Goal: Task Accomplishment & Management: Complete application form

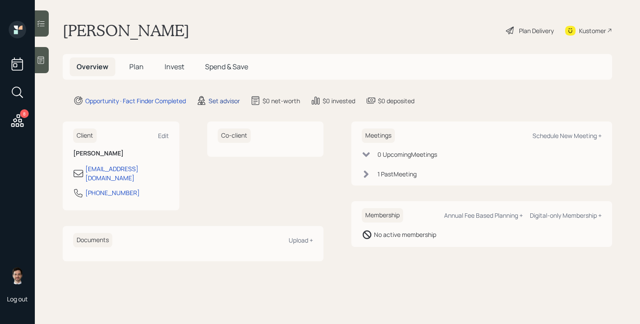
click at [229, 100] on div "Set advisor" at bounding box center [224, 100] width 31 height 9
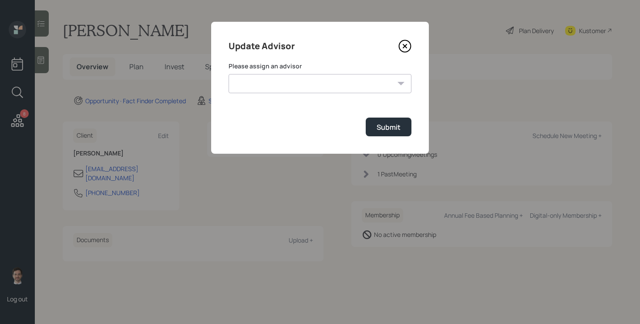
click at [326, 91] on select "[PERSON_NAME] [PERSON_NAME] [PERSON_NAME] End [PERSON_NAME] [PERSON_NAME] [PERS…" at bounding box center [320, 83] width 183 height 19
select select "ef6b64e1-8f62-4a74-b865-a7df4b35b836"
click at [229, 74] on select "[PERSON_NAME] [PERSON_NAME] [PERSON_NAME] End [PERSON_NAME] [PERSON_NAME] [PERS…" at bounding box center [320, 83] width 183 height 19
click at [385, 128] on div "Submit" at bounding box center [389, 127] width 24 height 10
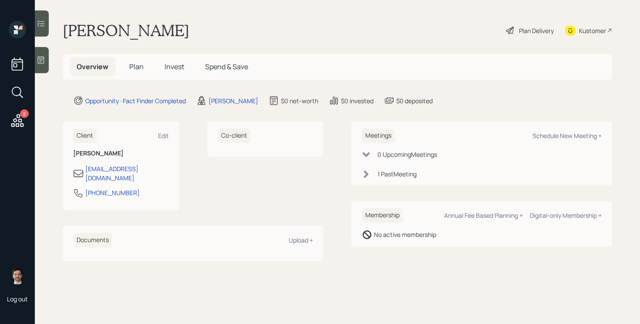
click at [135, 67] on span "Plan" at bounding box center [136, 67] width 14 height 10
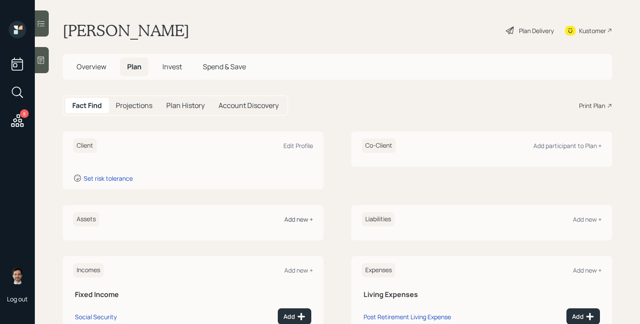
click at [302, 216] on div "Add new +" at bounding box center [298, 219] width 29 height 8
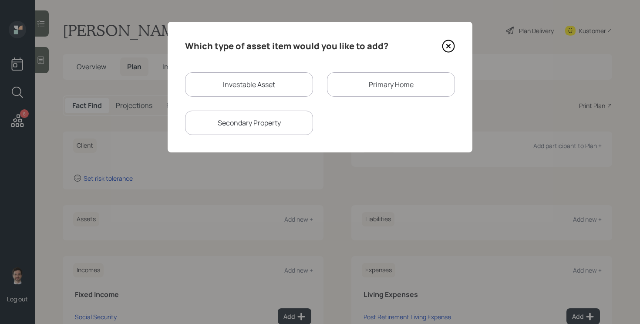
click at [269, 87] on div "Investable Asset" at bounding box center [249, 84] width 128 height 24
select select "taxable"
select select "balanced"
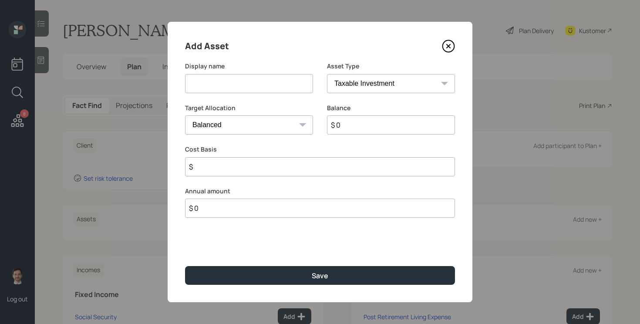
click at [274, 84] on input at bounding box center [249, 83] width 128 height 19
type input "Former 401k"
select select "ira"
type input "$"
type input "$ 300,000"
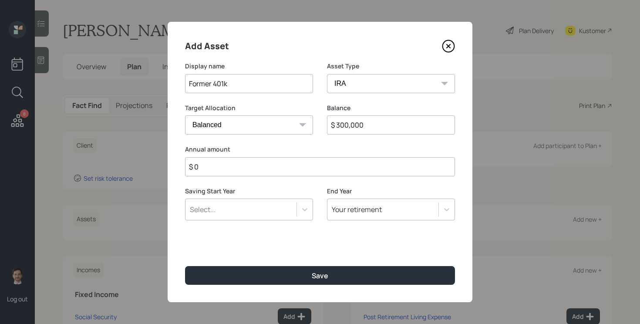
type input "$ 0"
click at [185, 266] on button "Save" at bounding box center [320, 275] width 270 height 19
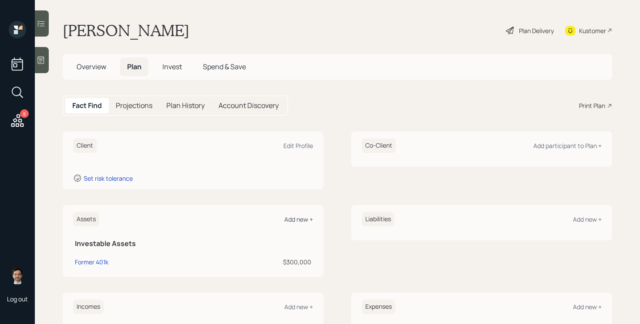
click at [297, 220] on div "Add new +" at bounding box center [298, 219] width 29 height 8
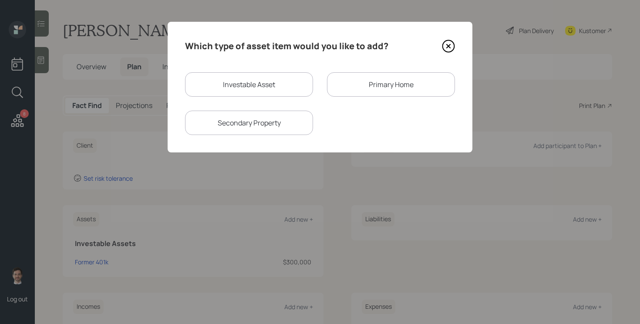
click at [277, 74] on div "Investable Asset" at bounding box center [249, 84] width 128 height 24
select select "taxable"
select select "balanced"
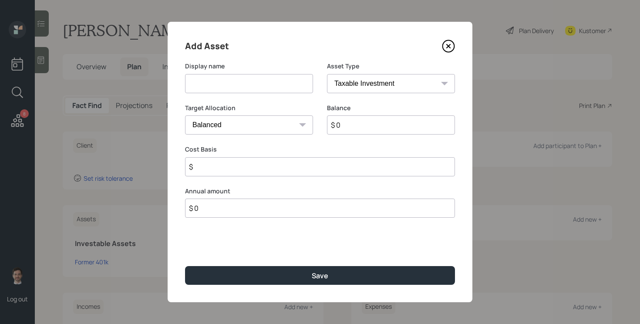
click at [251, 83] on input at bounding box center [249, 83] width 128 height 19
type input "Brokerage Account"
type input "$ 100,000"
type input "$ 60,000"
click at [185, 266] on button "Save" at bounding box center [320, 275] width 270 height 19
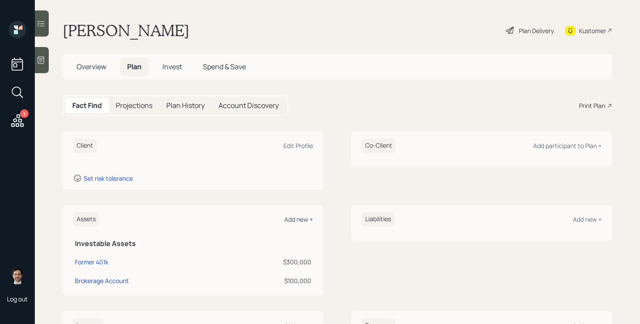
click at [292, 220] on div "Add new +" at bounding box center [298, 219] width 29 height 8
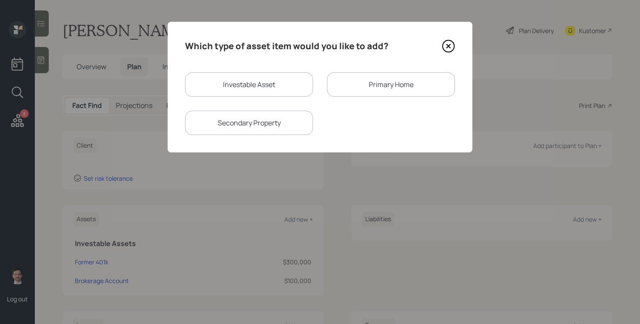
click at [276, 84] on div "Investable Asset" at bounding box center [249, 84] width 128 height 24
select select "taxable"
select select "balanced"
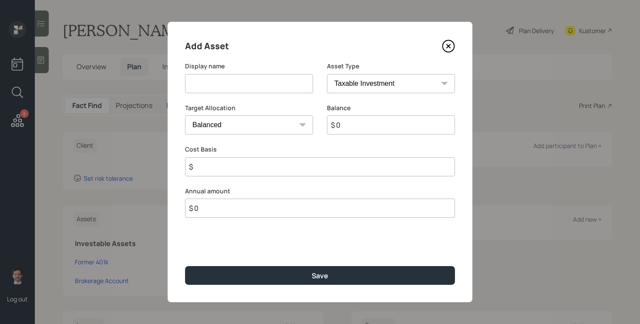
click at [252, 82] on input at bounding box center [249, 83] width 128 height 19
type input "Savings"
select select "emergency_fund"
type input "$ 5,000"
click at [185, 266] on button "Save" at bounding box center [320, 275] width 270 height 19
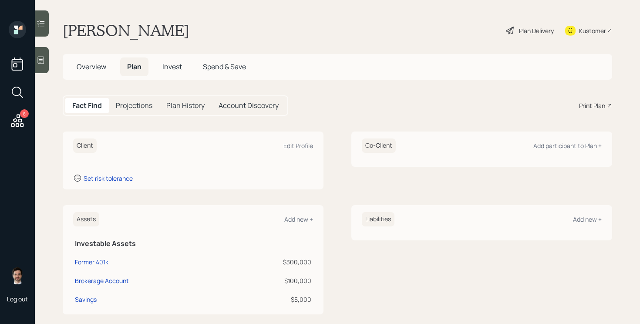
click at [296, 213] on div "Assets Add new +" at bounding box center [193, 219] width 240 height 14
click at [294, 218] on div "Add new +" at bounding box center [298, 219] width 29 height 8
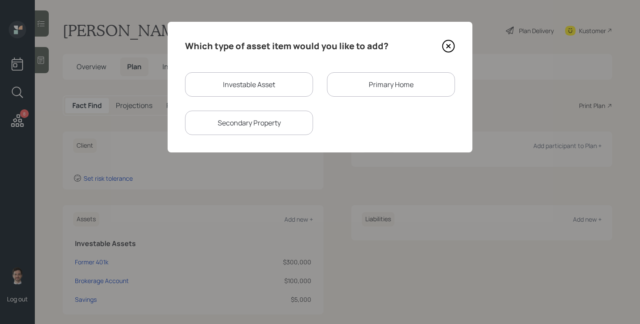
click at [243, 82] on div "Investable Asset" at bounding box center [249, 84] width 128 height 24
select select "taxable"
select select "balanced"
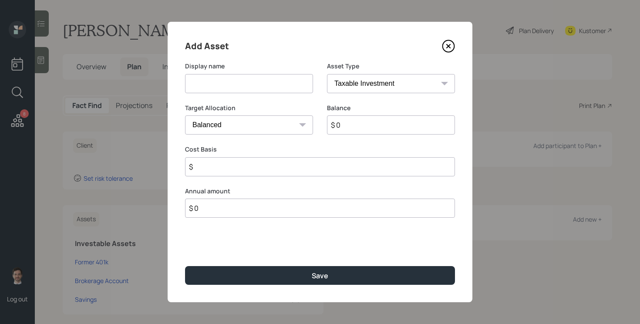
click at [235, 91] on input at bounding box center [249, 83] width 128 height 19
type input "IRA"
select select "ira"
type input "$"
type input "$ 2,000"
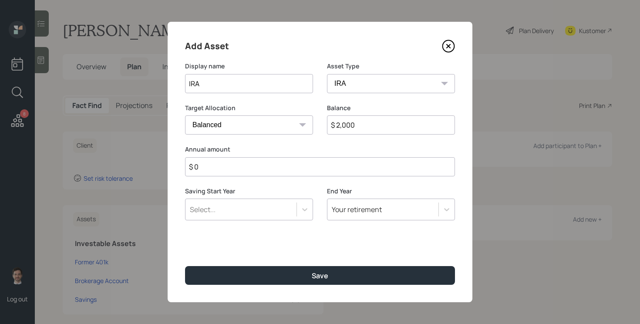
type input "$ 0"
click at [185, 266] on button "Save" at bounding box center [320, 275] width 270 height 19
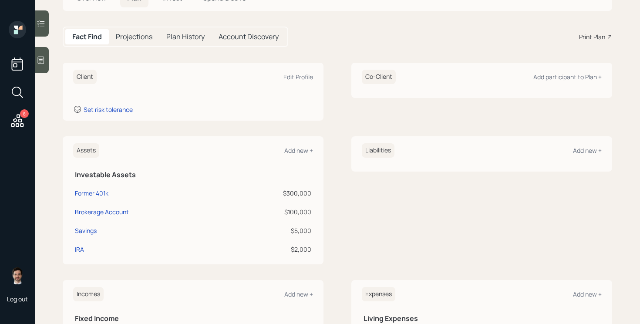
scroll to position [68, 0]
click at [574, 79] on div "Add participant to Plan +" at bounding box center [568, 77] width 68 height 8
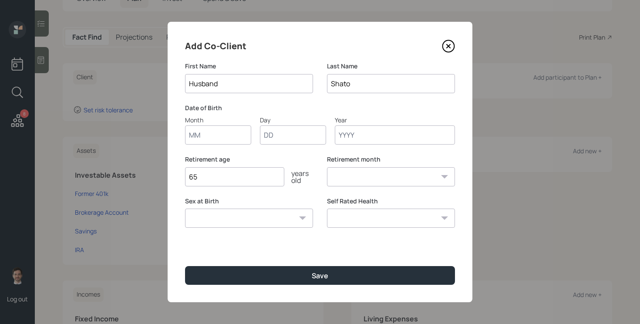
type input "Husband"
type input "01"
type input "1950"
select select "1"
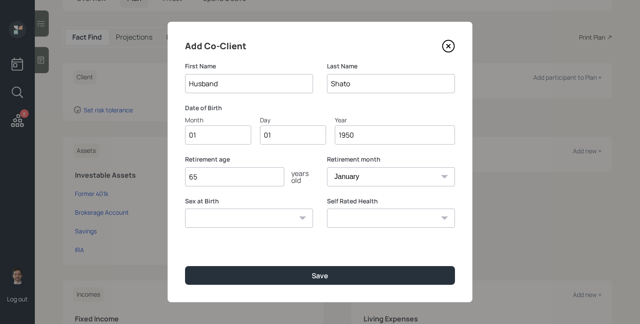
type input "1950"
click at [185, 266] on button "Save" at bounding box center [320, 275] width 270 height 19
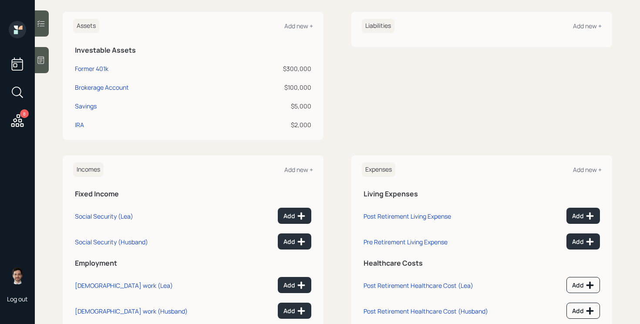
scroll to position [222, 0]
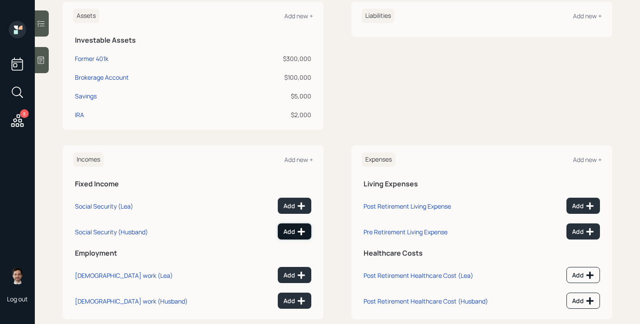
click at [289, 232] on div "Add" at bounding box center [295, 231] width 22 height 9
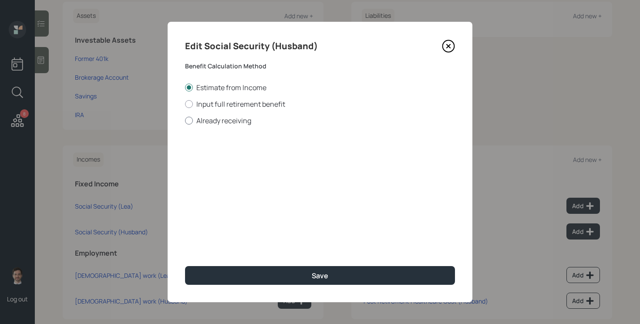
click at [233, 124] on label "Already receiving" at bounding box center [320, 121] width 270 height 10
click at [185, 121] on input "Already receiving" at bounding box center [185, 120] width 0 height 0
radio input "true"
click at [249, 160] on input "$" at bounding box center [320, 157] width 270 height 19
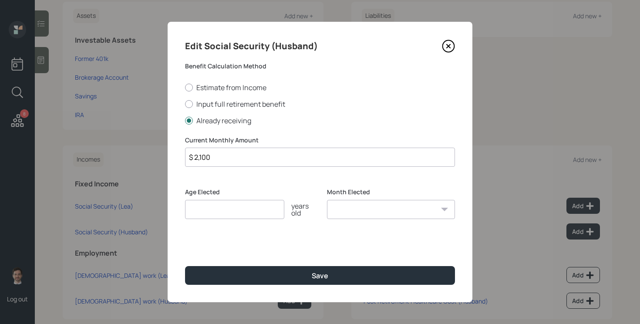
type input "$ 2,100"
type input "67"
click at [185, 266] on button "Save" at bounding box center [320, 275] width 270 height 19
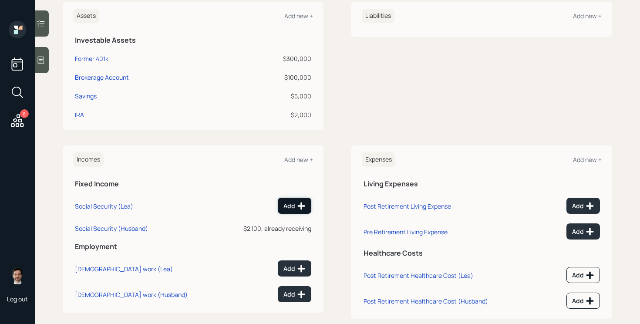
click at [294, 205] on div "Add" at bounding box center [295, 206] width 22 height 9
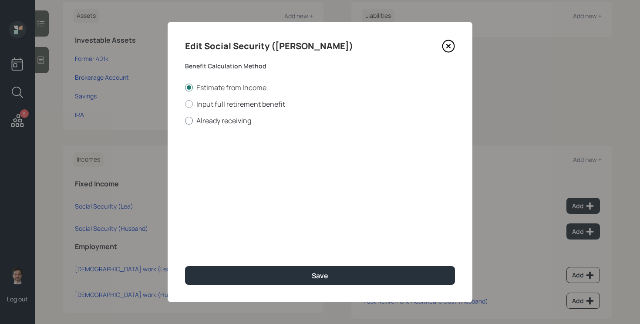
click at [216, 120] on label "Already receiving" at bounding box center [320, 121] width 270 height 10
click at [185, 120] on input "Already receiving" at bounding box center [185, 120] width 0 height 0
radio input "true"
click at [259, 153] on input "$" at bounding box center [320, 157] width 270 height 19
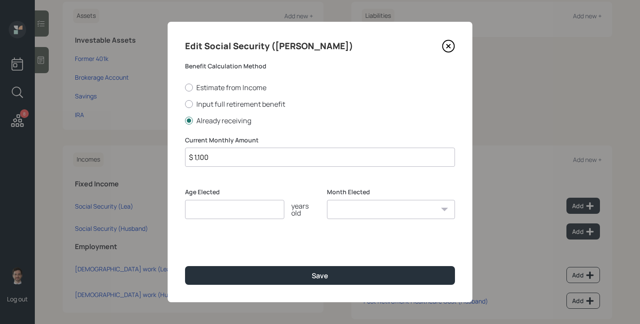
type input "$ 1,100"
type input "67"
click at [185, 266] on button "Save" at bounding box center [320, 275] width 270 height 19
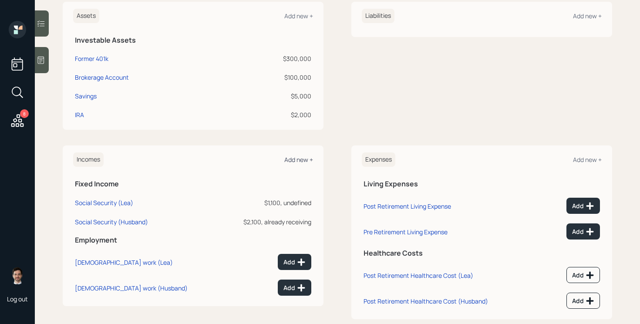
click at [298, 157] on div "Add new +" at bounding box center [298, 159] width 29 height 8
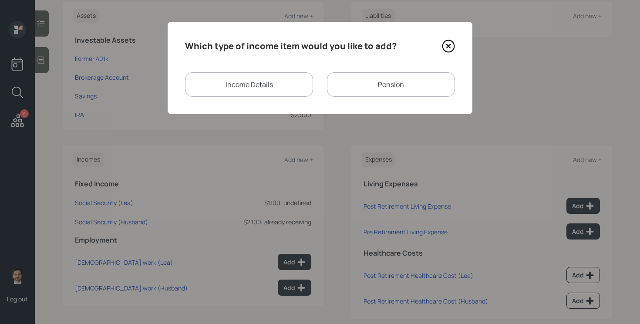
click at [364, 96] on div "Pension" at bounding box center [391, 84] width 128 height 24
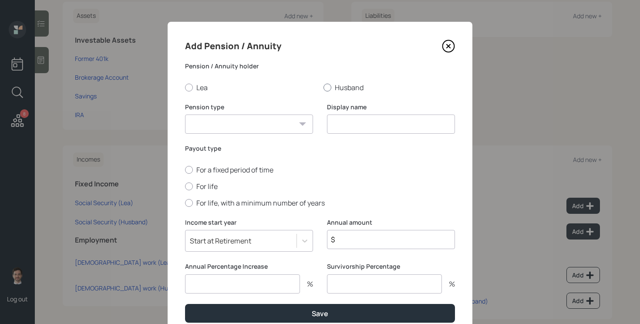
click at [345, 85] on label "Husband" at bounding box center [390, 88] width 132 height 10
click at [324, 87] on input "Husband" at bounding box center [323, 87] width 0 height 0
radio input "true"
click at [277, 120] on select "Pension Annuity" at bounding box center [249, 124] width 128 height 19
click at [185, 115] on select "Pension Annuity" at bounding box center [249, 124] width 128 height 19
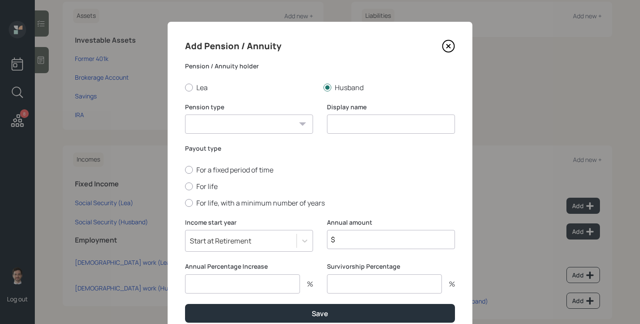
click at [260, 128] on select "Pension Annuity" at bounding box center [249, 124] width 128 height 19
select select "pension"
click at [185, 115] on select "Pension Annuity" at bounding box center [249, 124] width 128 height 19
click at [392, 124] on input at bounding box center [391, 124] width 128 height 19
type input "Pension"
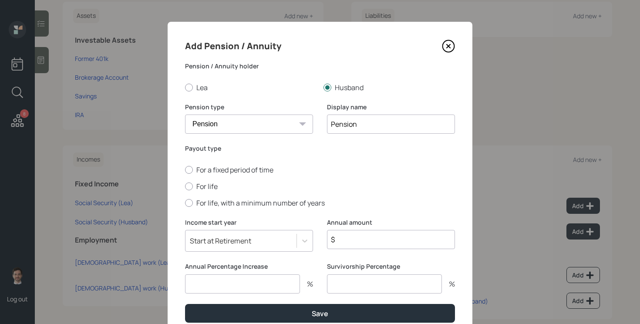
click at [384, 234] on input "$" at bounding box center [391, 239] width 128 height 19
click at [364, 240] on input "$ 14,400" at bounding box center [391, 239] width 128 height 19
type input "$ 16,800"
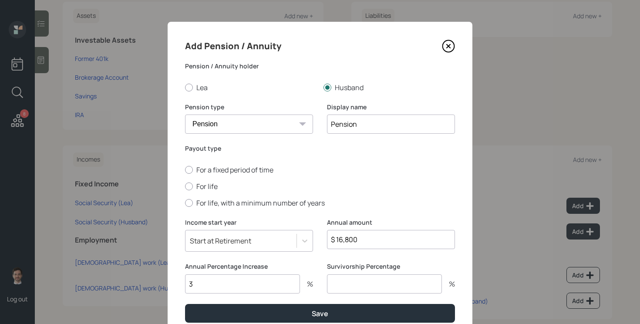
type input "3"
type input "0"
click at [209, 186] on label "For life" at bounding box center [320, 187] width 270 height 10
click at [185, 186] on input "For life" at bounding box center [185, 186] width 0 height 0
radio input "true"
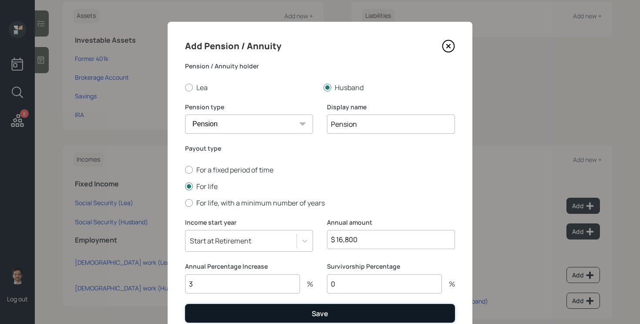
click at [247, 314] on button "Save" at bounding box center [320, 313] width 270 height 19
